Goal: Task Accomplishment & Management: Manage account settings

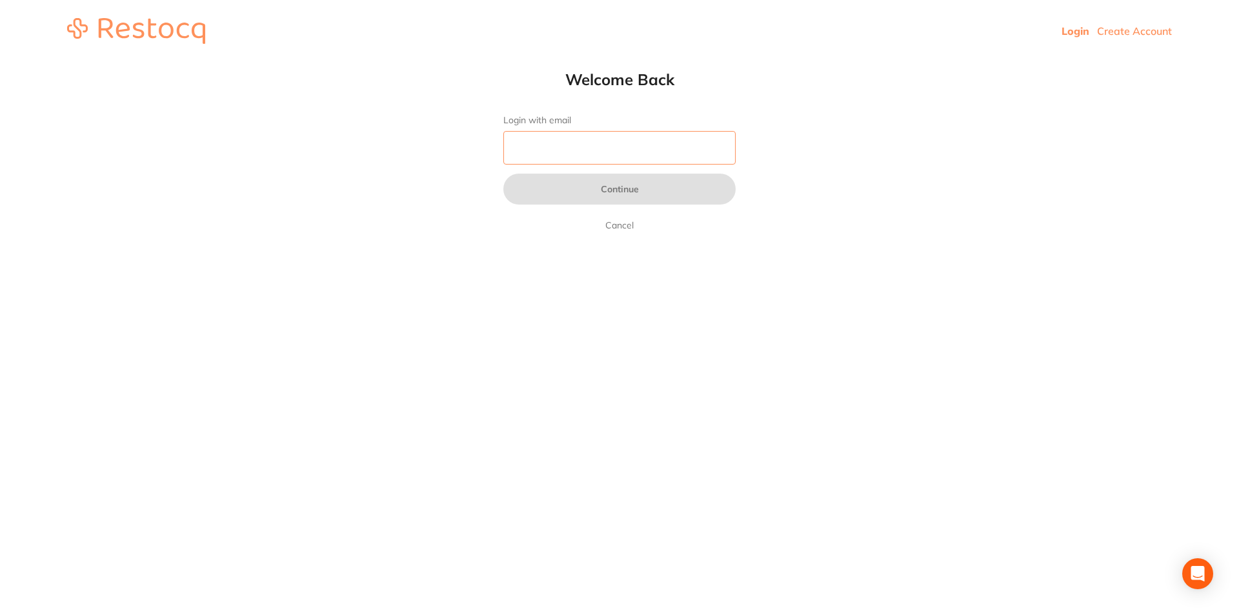
click at [575, 150] on input "Login with email" at bounding box center [619, 148] width 232 height 34
type input "[EMAIL_ADDRESS][DOMAIN_NAME]"
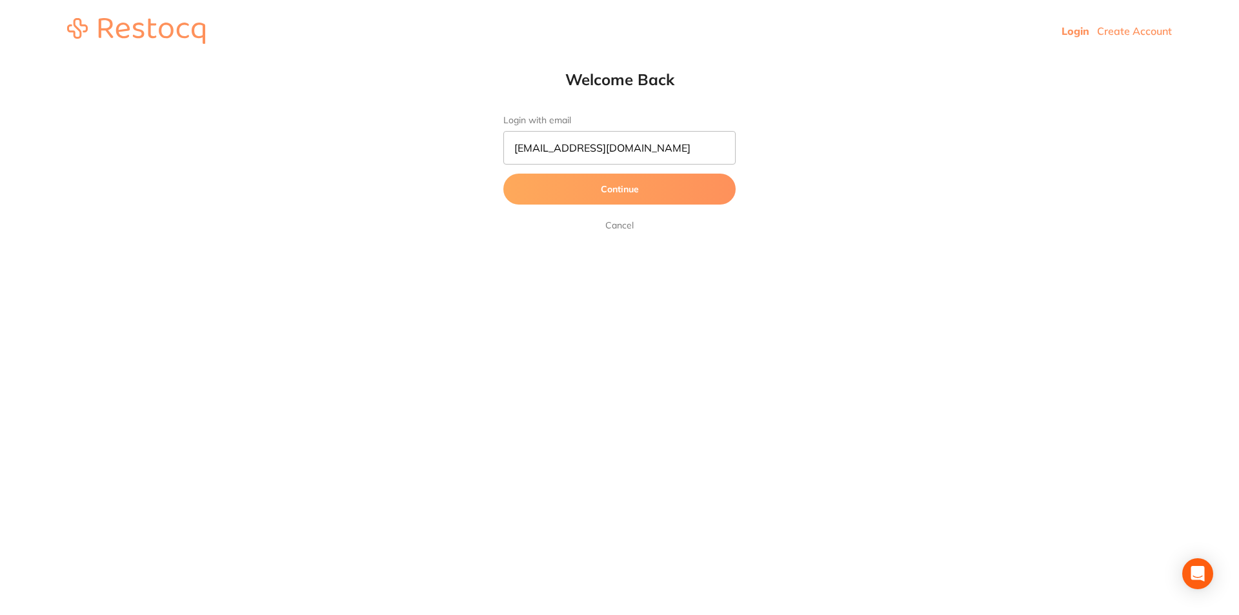
click at [585, 192] on button "Continue" at bounding box center [619, 189] width 232 height 31
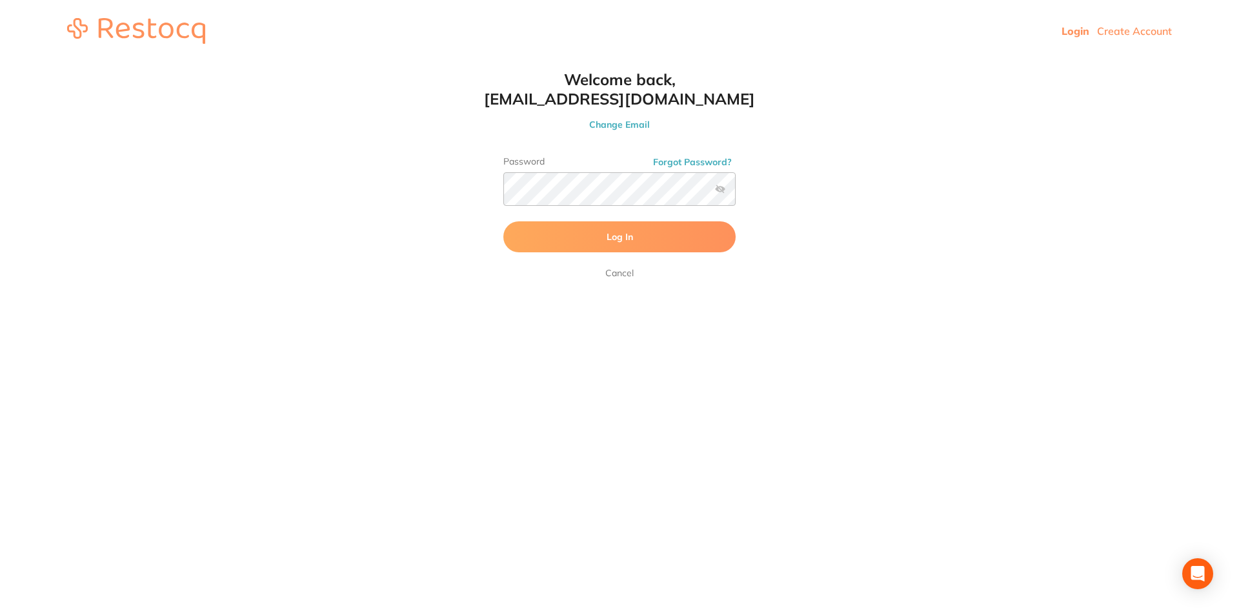
click at [724, 185] on label at bounding box center [720, 189] width 10 height 10
click at [736, 193] on input "checkbox" at bounding box center [736, 193] width 0 height 0
click at [624, 233] on span "Log In" at bounding box center [620, 237] width 26 height 12
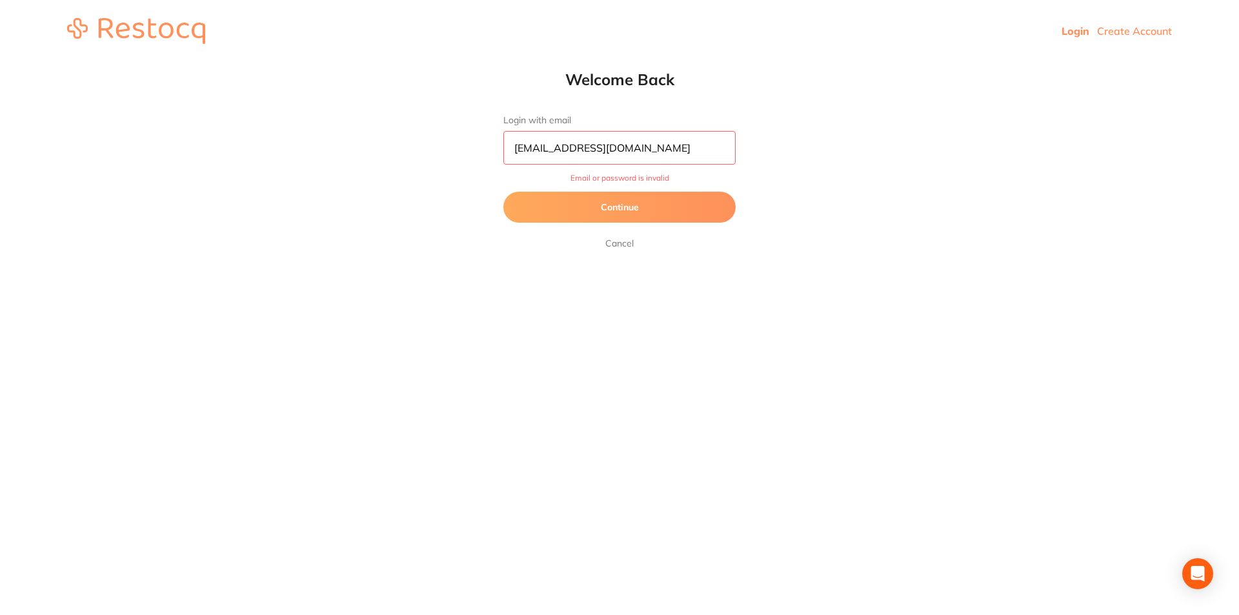
click at [638, 205] on button "Continue" at bounding box center [619, 207] width 232 height 31
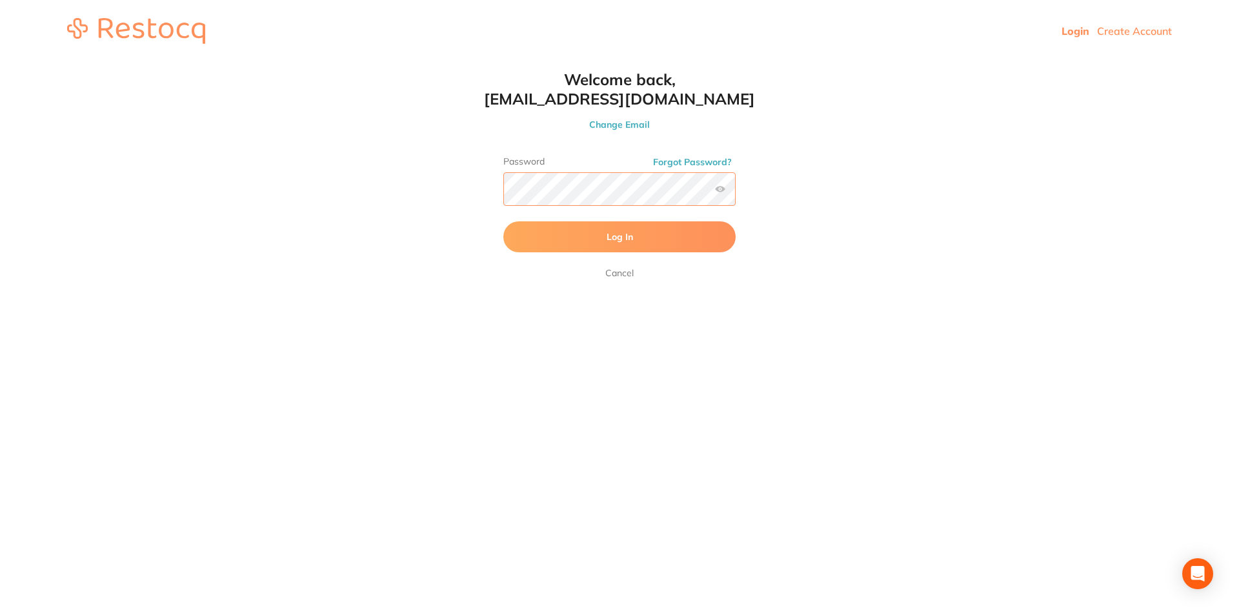
click at [503, 221] on button "Log In" at bounding box center [619, 236] width 232 height 31
